Goal: Complete application form: Complete application form

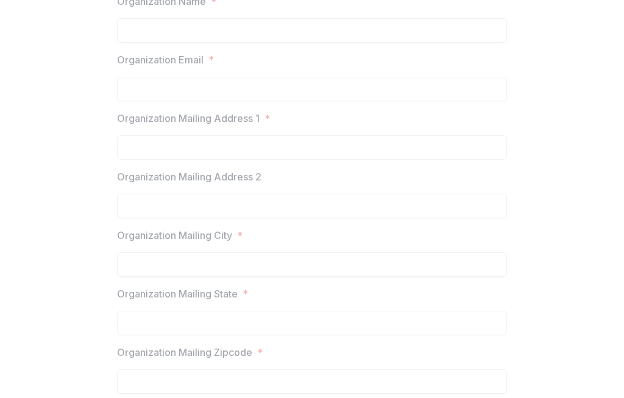
scroll to position [219, 0]
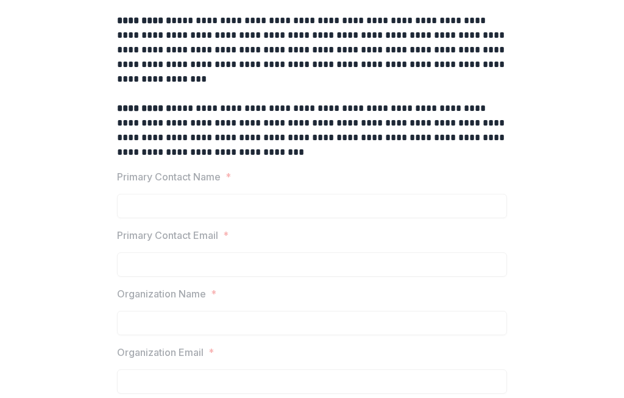
click at [271, 170] on label "Primary Contact Name *" at bounding box center [308, 176] width 382 height 15
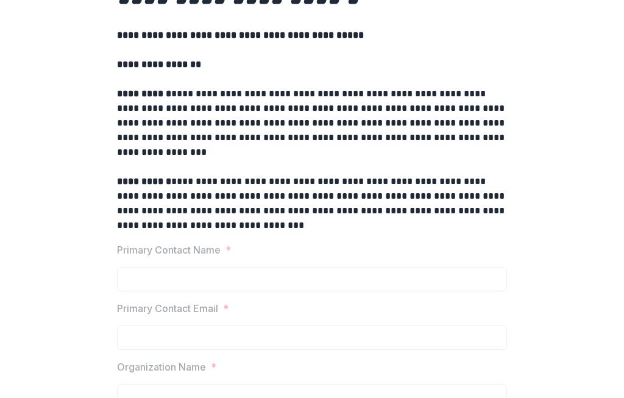
scroll to position [0, 0]
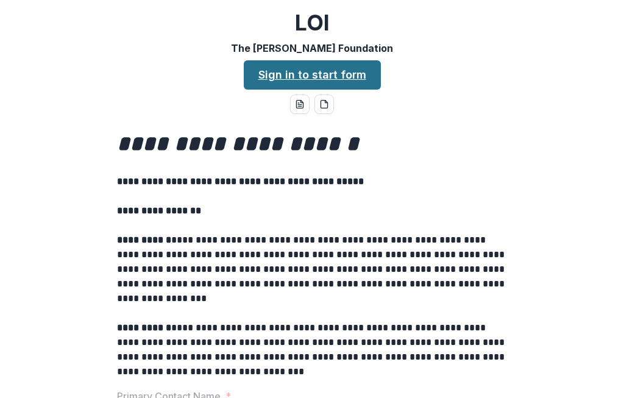
click at [327, 75] on link "Sign in to start form" at bounding box center [312, 74] width 137 height 29
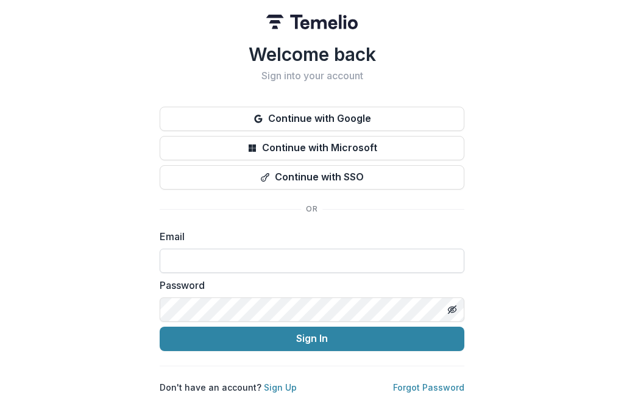
scroll to position [1, 0]
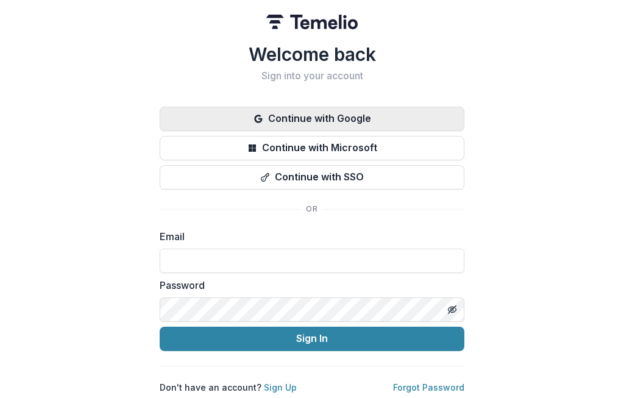
click at [317, 113] on button "Continue with Google" at bounding box center [312, 119] width 304 height 24
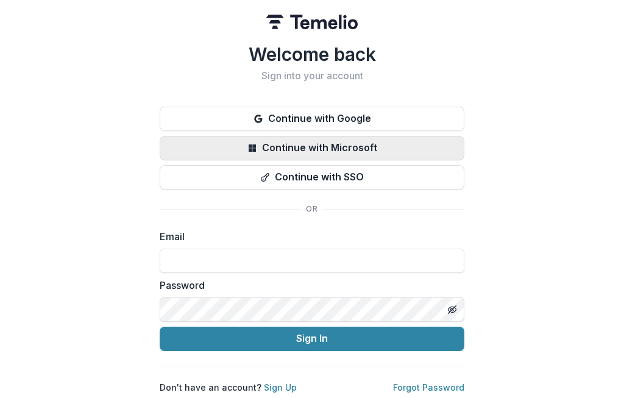
click at [276, 139] on button "Continue with Microsoft" at bounding box center [312, 148] width 304 height 24
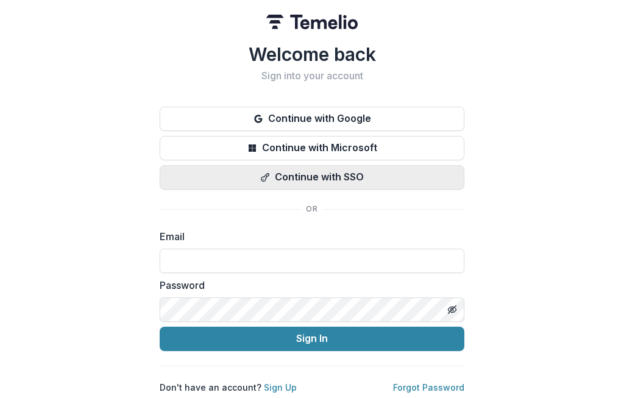
click at [292, 177] on button "Continue with SSO" at bounding box center [312, 177] width 304 height 24
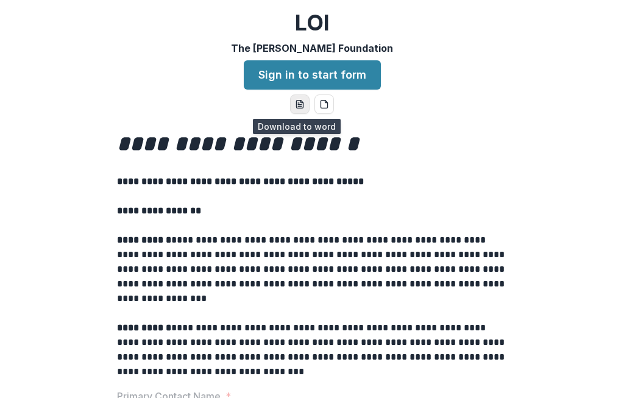
click at [295, 102] on icon "word-download" at bounding box center [300, 104] width 10 height 10
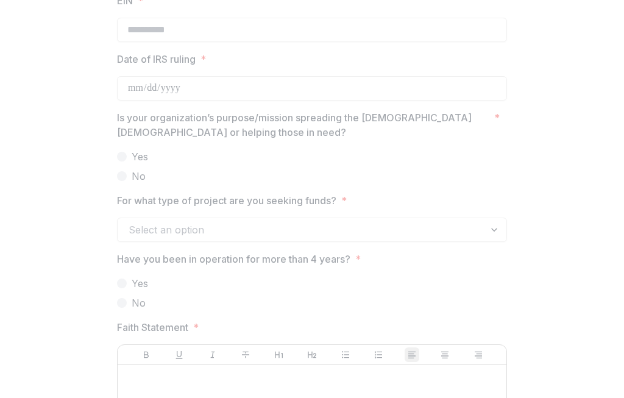
scroll to position [950, 0]
